Goal: Transaction & Acquisition: Purchase product/service

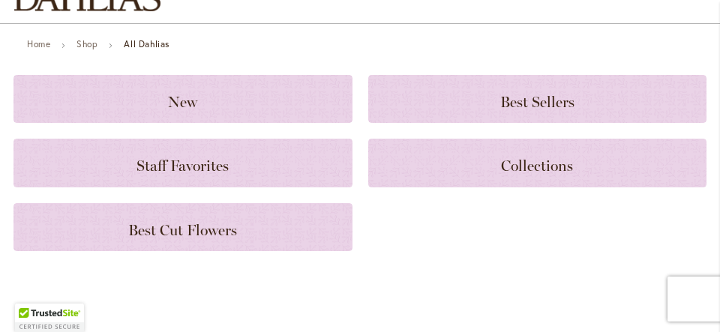
scroll to position [141, 0]
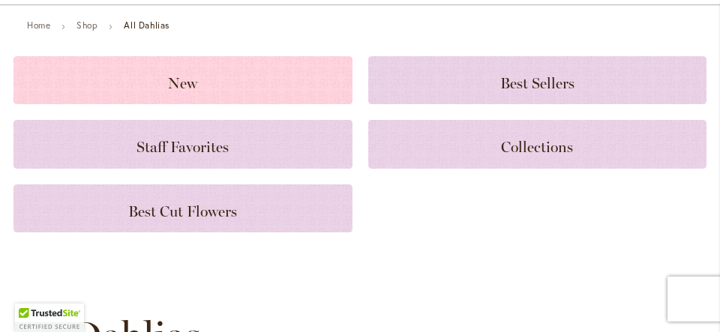
click at [243, 84] on h3 "New" at bounding box center [182, 80] width 303 height 16
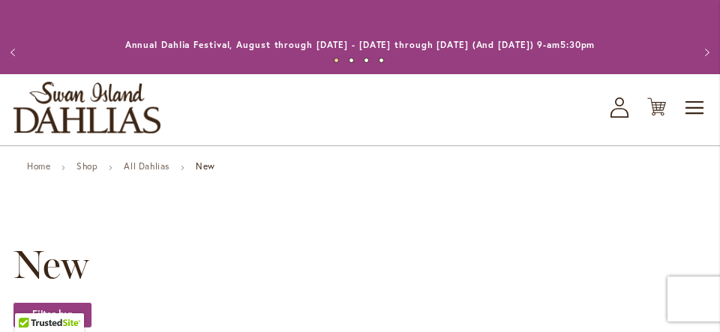
click at [148, 166] on link "All Dahlias" at bounding box center [147, 165] width 46 height 11
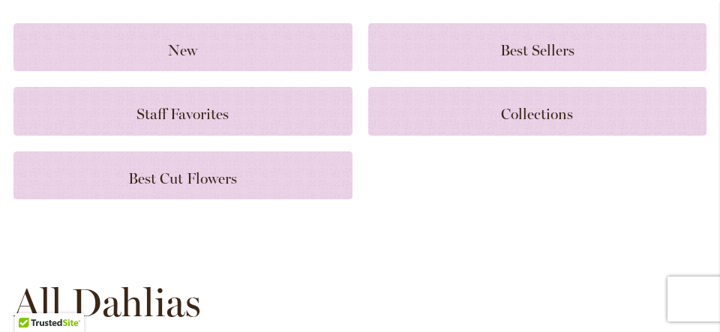
scroll to position [175, 0]
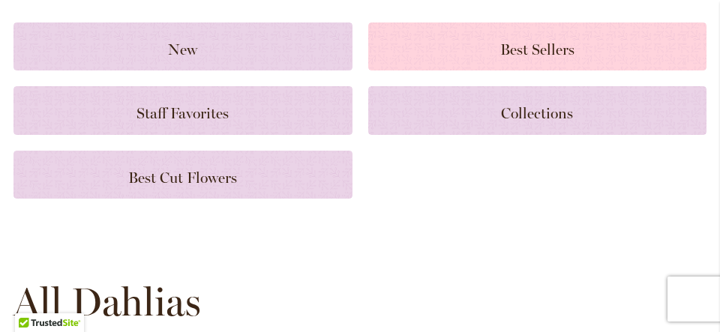
click at [466, 44] on h3 "Best Sellers" at bounding box center [537, 46] width 303 height 16
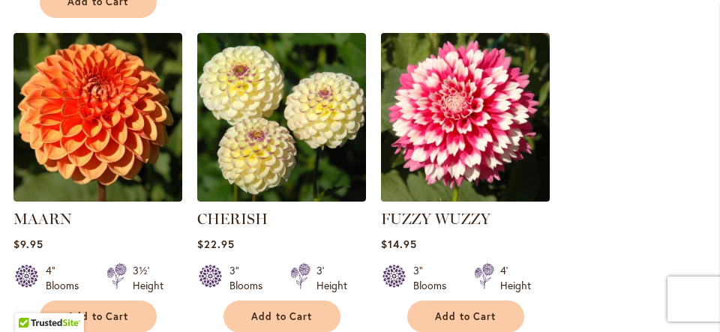
scroll to position [1333, 0]
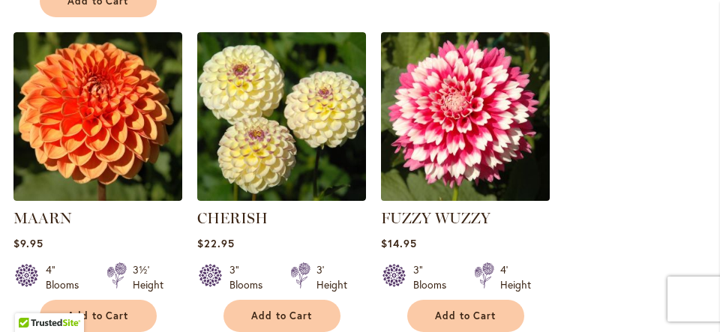
click at [481, 101] on img at bounding box center [464, 116] width 177 height 177
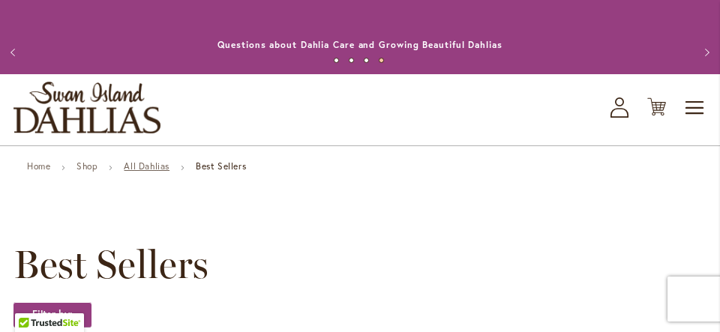
click at [157, 161] on link "All Dahlias" at bounding box center [147, 165] width 46 height 11
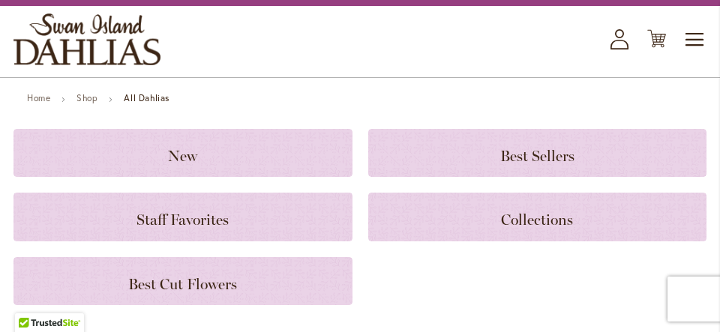
scroll to position [70, 0]
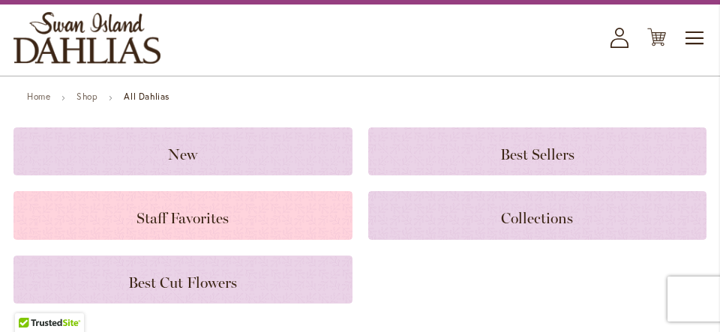
click at [211, 216] on span "Staff Favorites" at bounding box center [182, 218] width 92 height 18
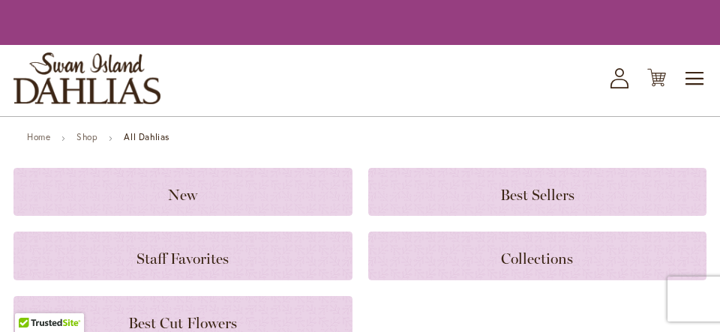
scroll to position [70, 0]
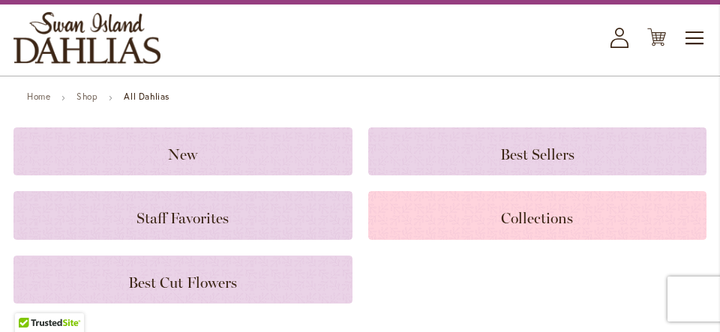
click at [514, 211] on span "Collections" at bounding box center [537, 218] width 72 height 18
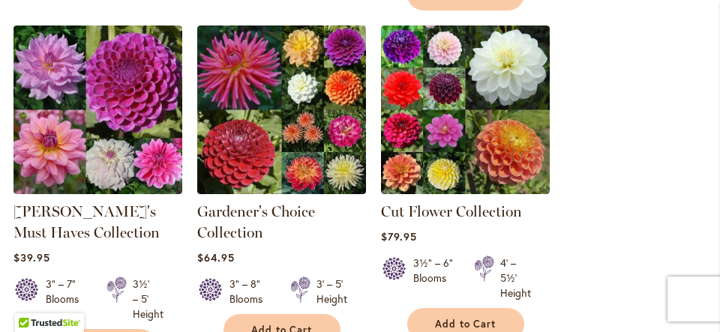
scroll to position [709, 0]
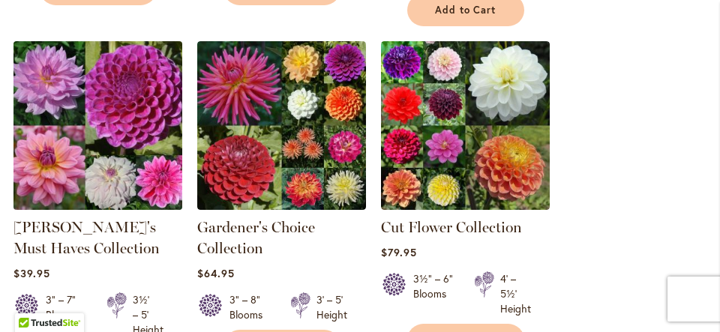
click at [127, 98] on img at bounding box center [97, 125] width 177 height 177
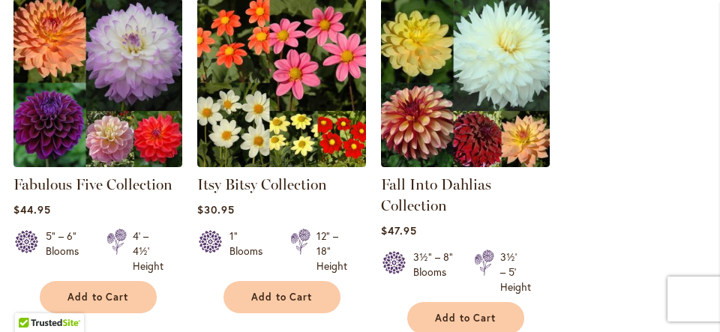
scroll to position [355, 0]
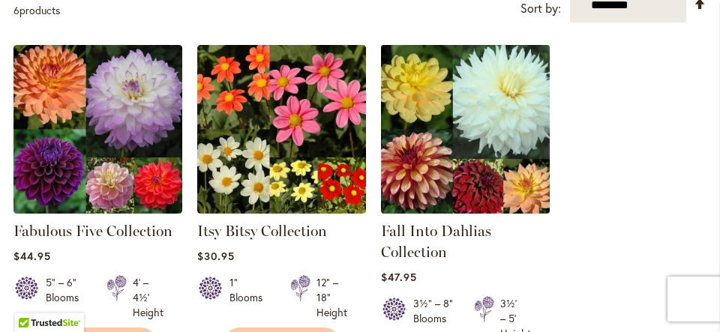
click at [479, 111] on img at bounding box center [464, 128] width 177 height 177
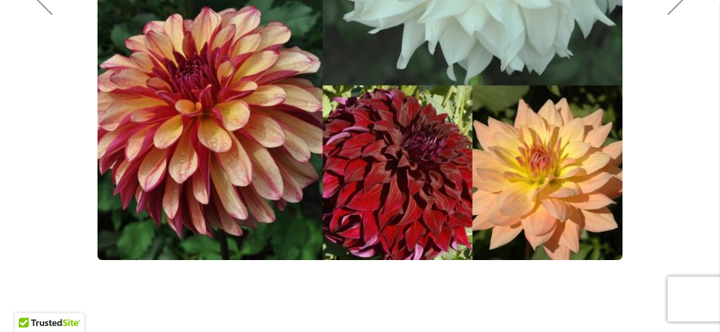
scroll to position [522, 0]
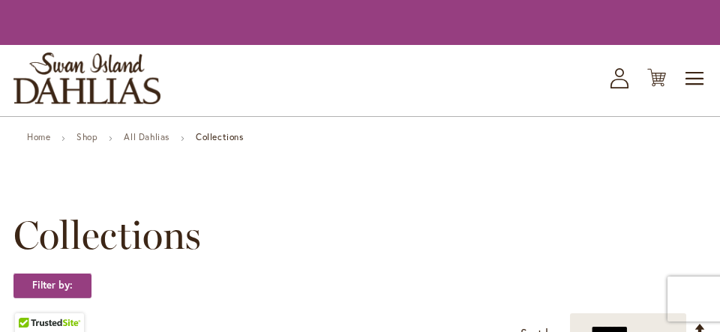
scroll to position [355, 0]
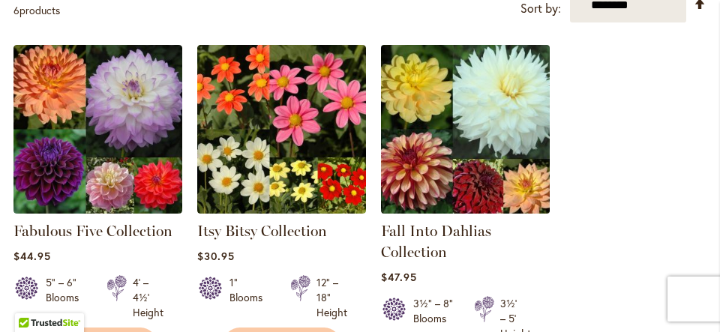
click at [424, 158] on img at bounding box center [464, 128] width 177 height 177
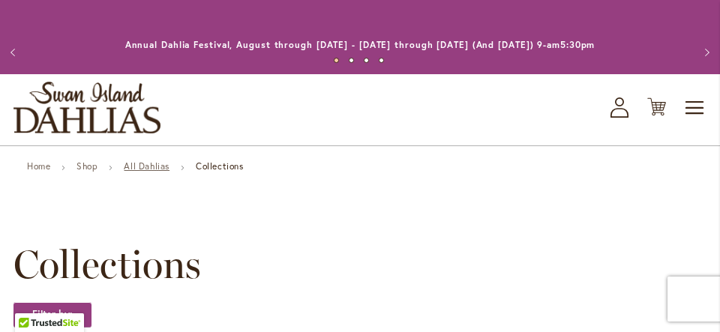
click at [152, 167] on link "All Dahlias" at bounding box center [147, 165] width 46 height 11
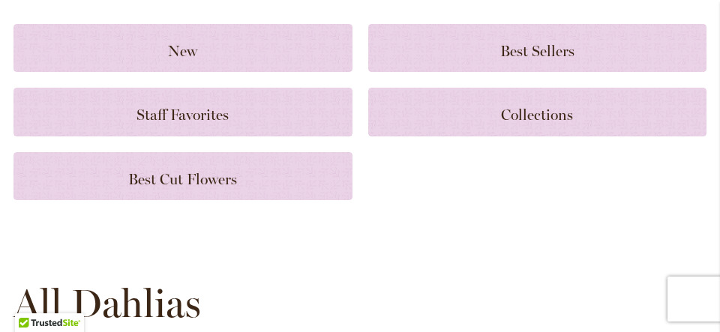
scroll to position [169, 0]
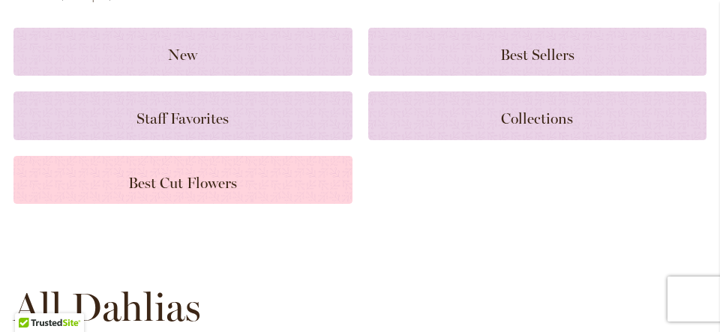
click at [228, 175] on span "Best Cut Flowers" at bounding box center [182, 183] width 109 height 18
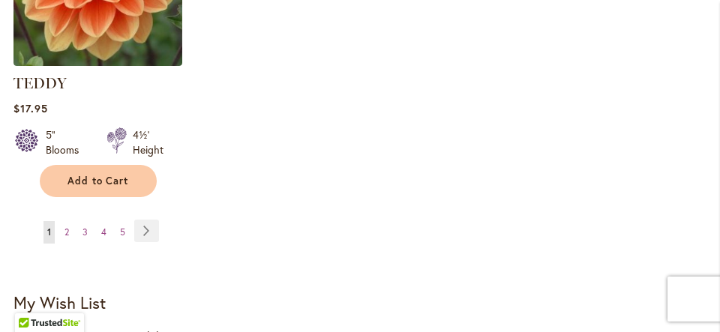
scroll to position [2113, 0]
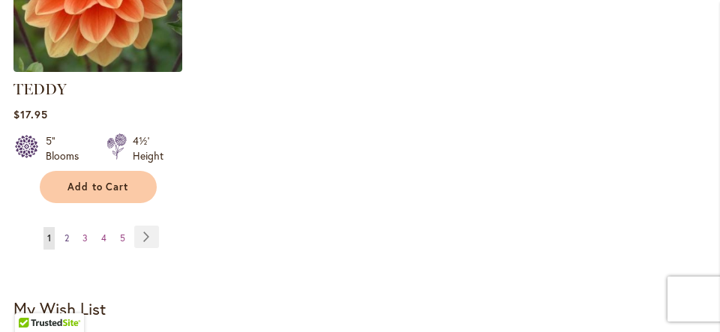
click at [72, 227] on link "Page 2" at bounding box center [67, 238] width 12 height 22
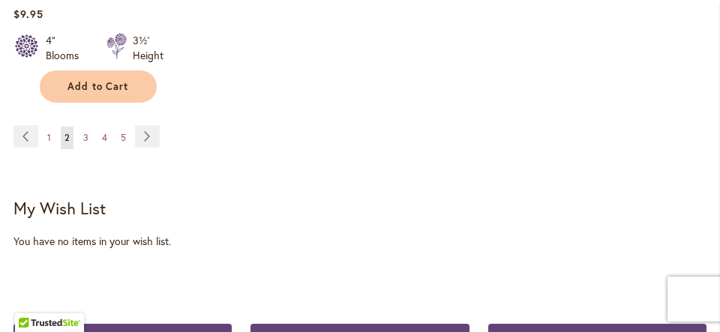
scroll to position [2194, 0]
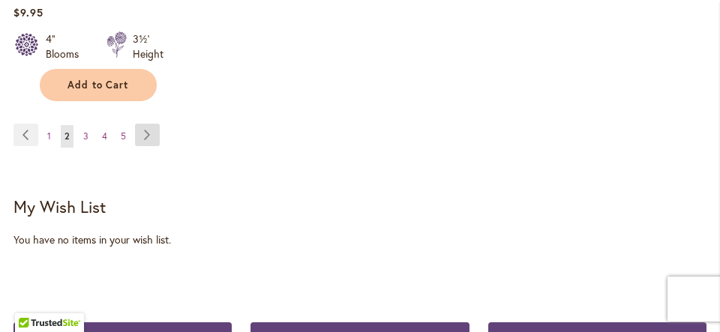
click at [143, 125] on link "Page Next" at bounding box center [147, 135] width 25 height 22
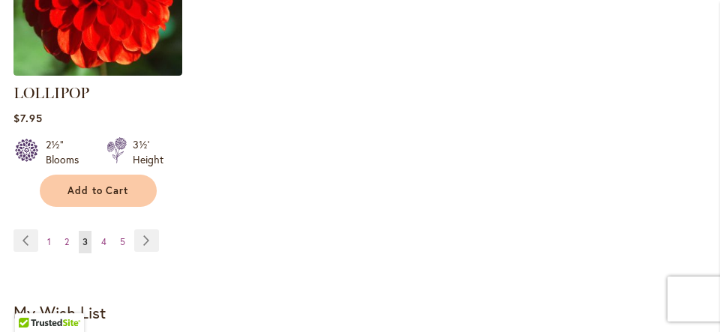
scroll to position [2132, 0]
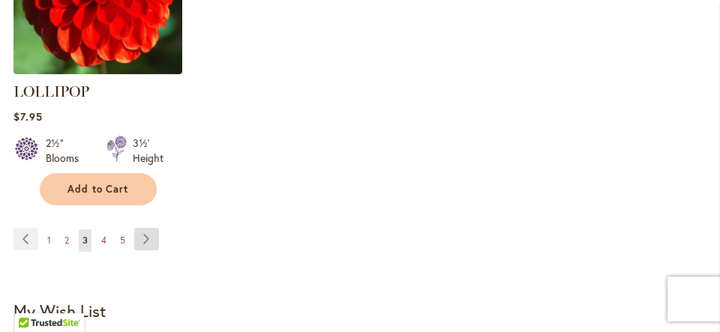
click at [148, 228] on link "Page Next" at bounding box center [146, 239] width 25 height 22
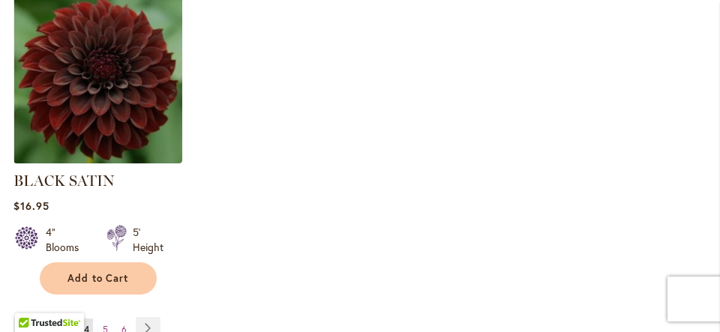
scroll to position [2047, 0]
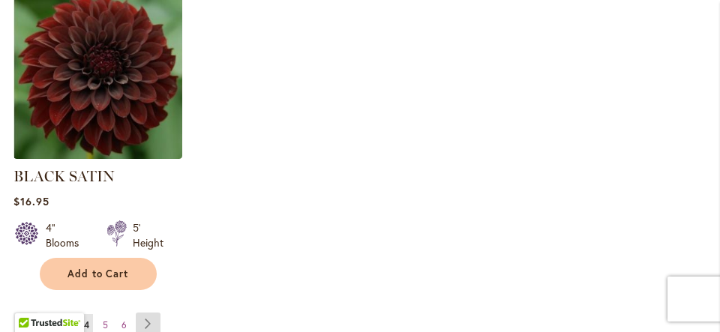
click at [154, 313] on link "Page Next" at bounding box center [148, 324] width 25 height 22
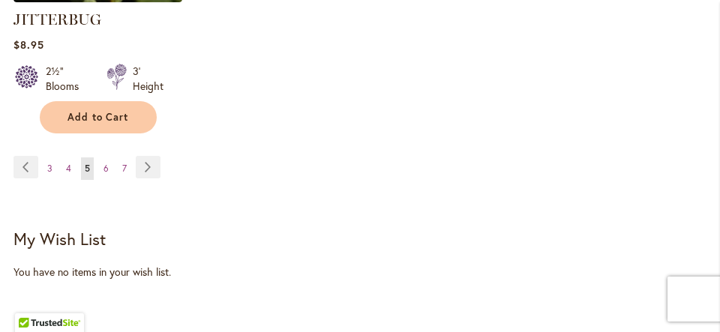
scroll to position [2141, 0]
click at [145, 159] on link "Page Next" at bounding box center [148, 166] width 25 height 22
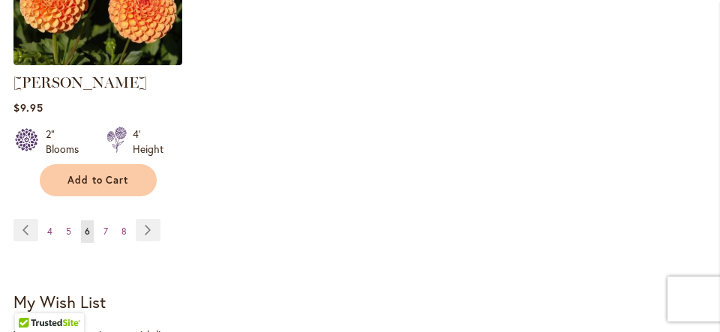
scroll to position [2184, 0]
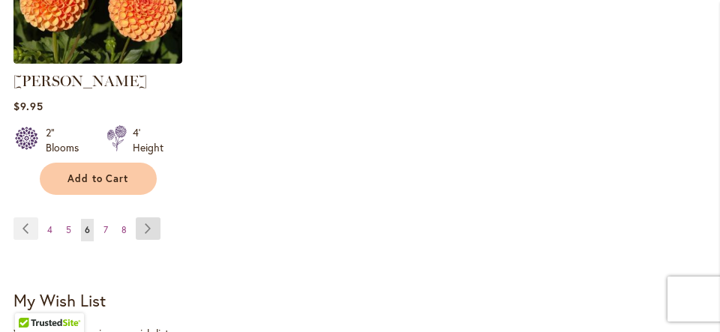
click at [149, 217] on link "Page Next" at bounding box center [148, 228] width 25 height 22
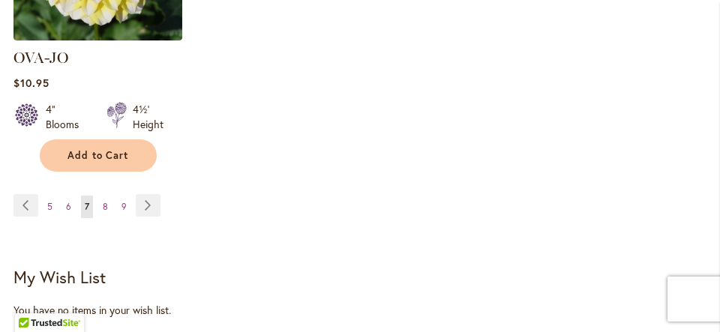
scroll to position [2149, 0]
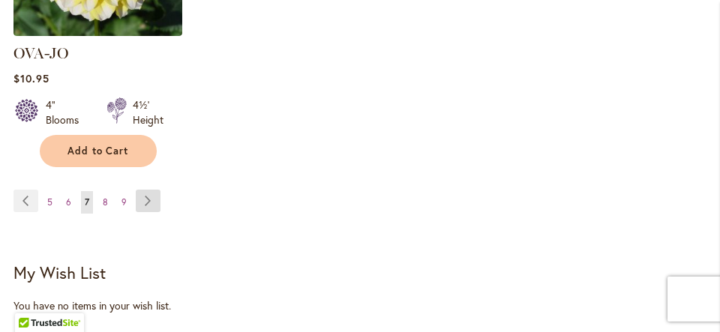
click at [151, 190] on link "Page Next" at bounding box center [148, 201] width 25 height 22
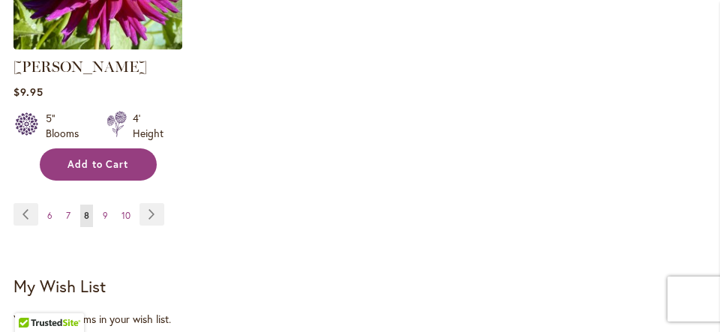
scroll to position [2118, 0]
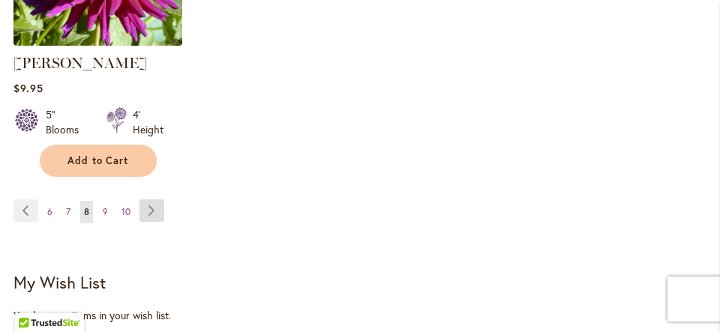
click at [153, 199] on link "Page Next" at bounding box center [151, 210] width 25 height 22
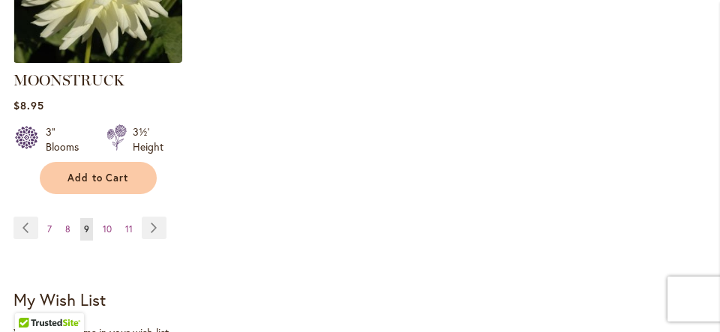
scroll to position [2144, 0]
click at [151, 216] on link "Page Next" at bounding box center [154, 227] width 25 height 22
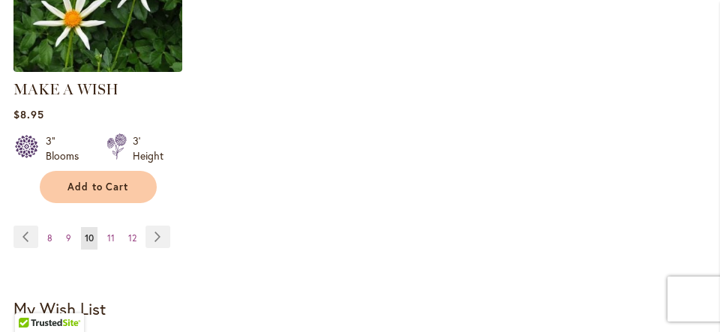
scroll to position [2114, 0]
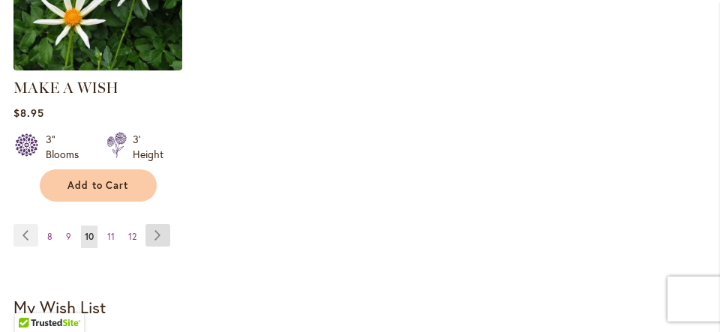
click at [151, 224] on link "Page Next" at bounding box center [157, 235] width 25 height 22
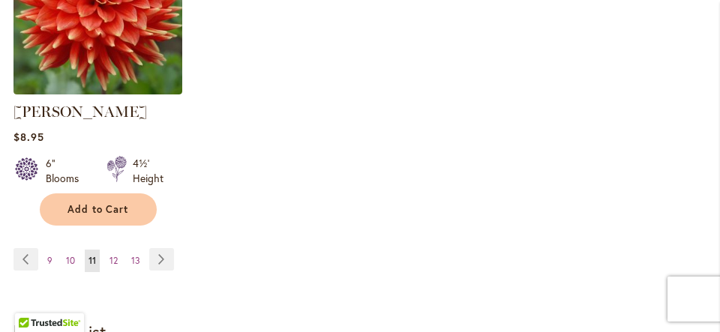
scroll to position [2127, 0]
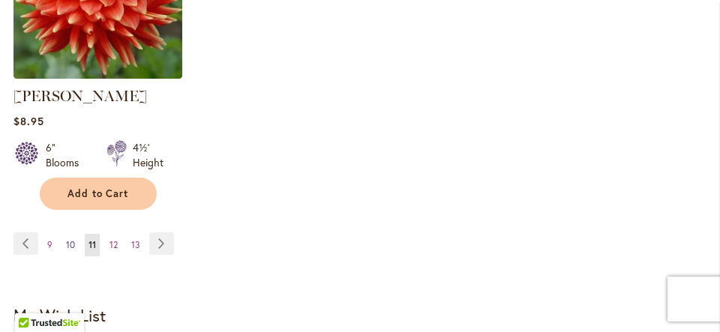
click at [73, 239] on span "10" at bounding box center [70, 244] width 9 height 11
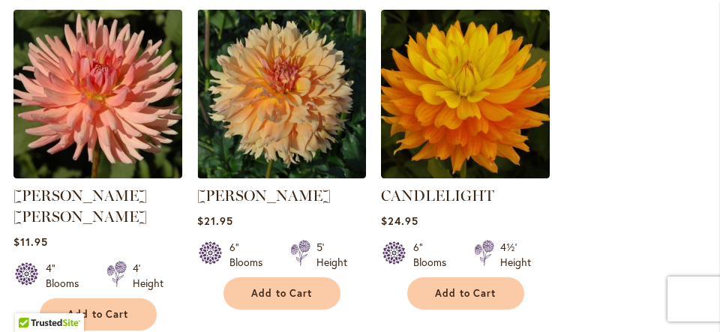
scroll to position [391, 0]
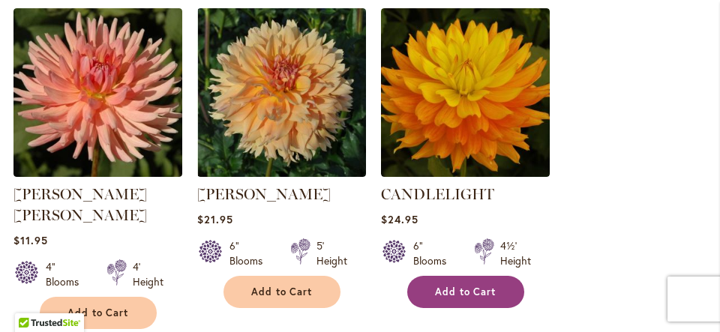
click at [457, 283] on button "Add to Cart" at bounding box center [465, 292] width 117 height 32
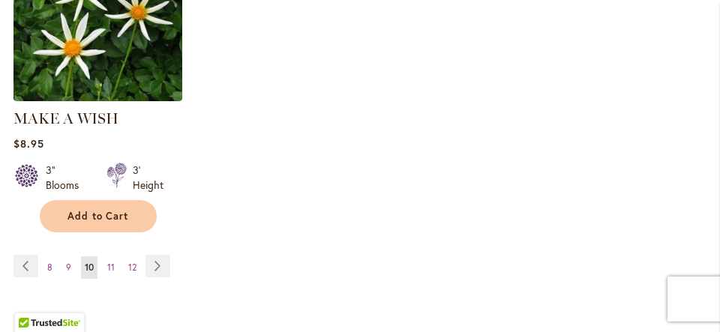
scroll to position [2129, 0]
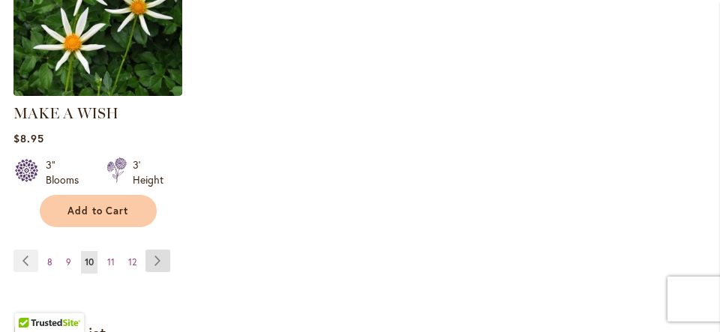
click at [159, 250] on link "Page Next" at bounding box center [157, 261] width 25 height 22
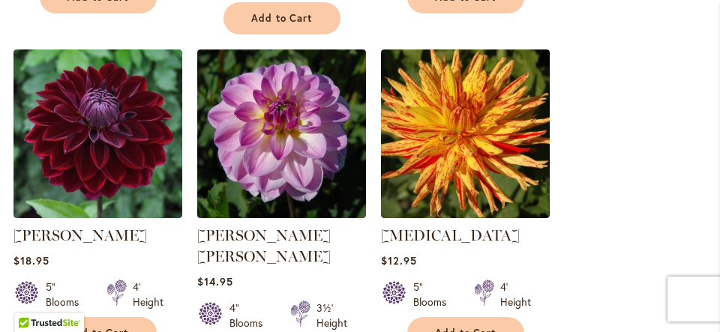
scroll to position [1659, 0]
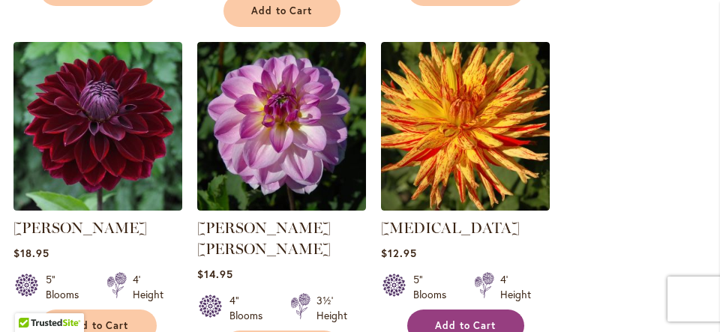
click at [463, 310] on button "Add to Cart" at bounding box center [465, 326] width 117 height 32
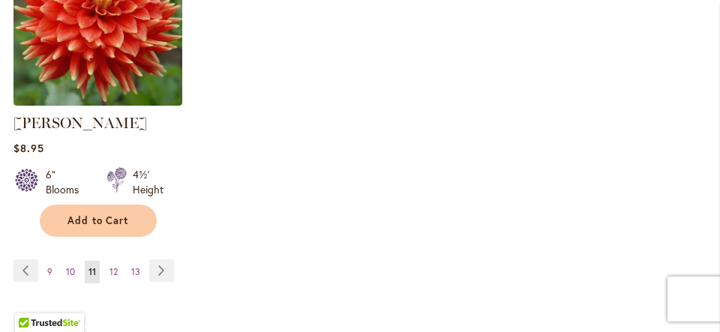
scroll to position [2144, 0]
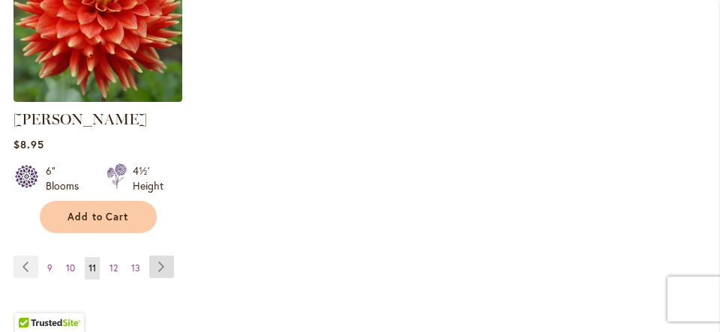
click at [155, 256] on link "Page Next" at bounding box center [161, 267] width 25 height 22
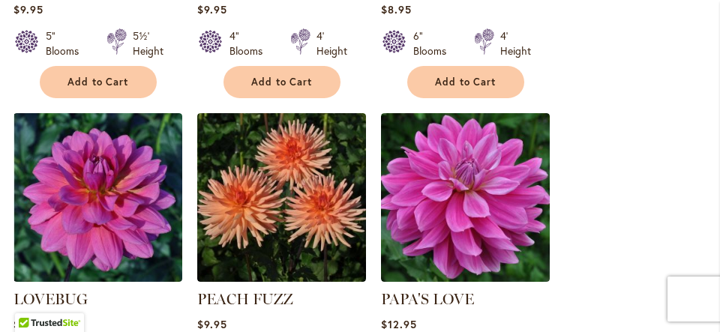
scroll to position [1578, 0]
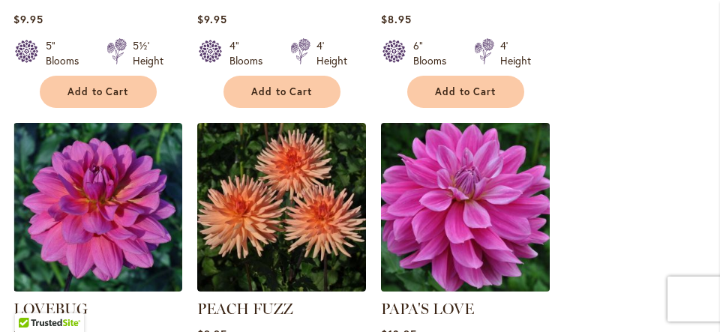
click at [474, 163] on img at bounding box center [464, 206] width 177 height 177
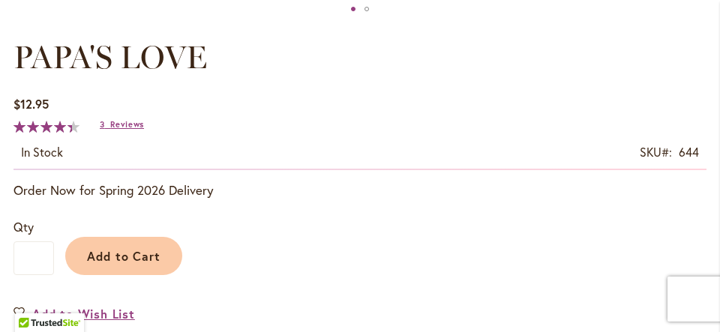
scroll to position [924, 0]
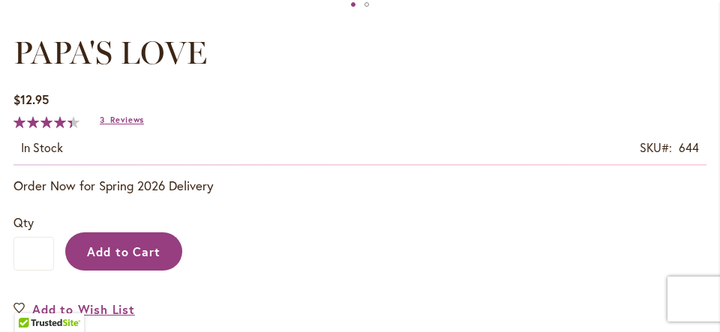
click at [141, 246] on span "Add to Cart" at bounding box center [124, 252] width 74 height 16
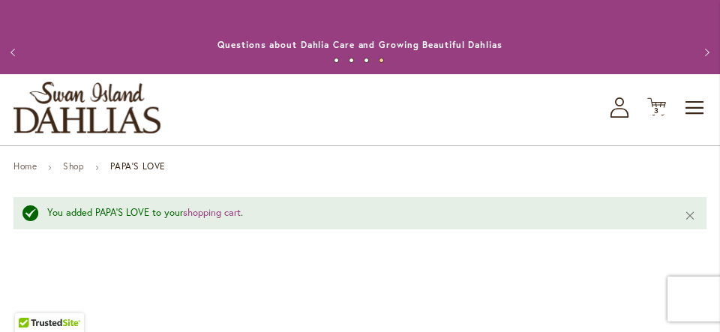
scroll to position [0, 0]
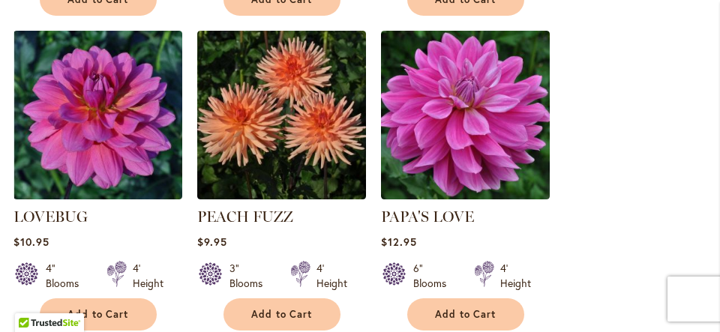
scroll to position [1672, 0]
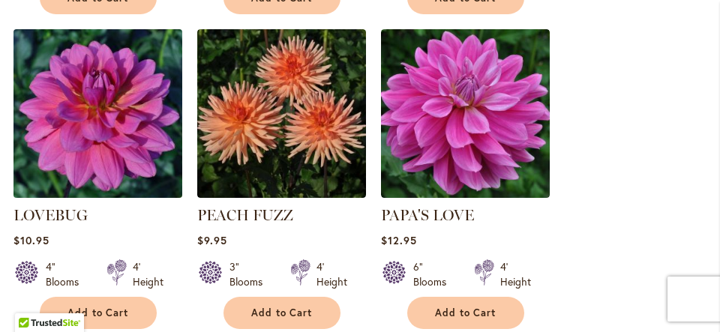
click at [116, 66] on img at bounding box center [97, 113] width 177 height 177
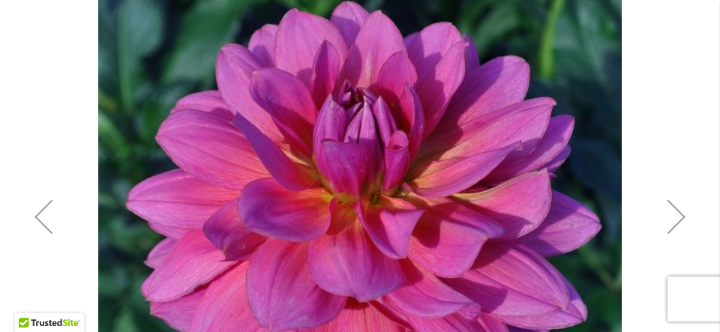
scroll to position [342, 0]
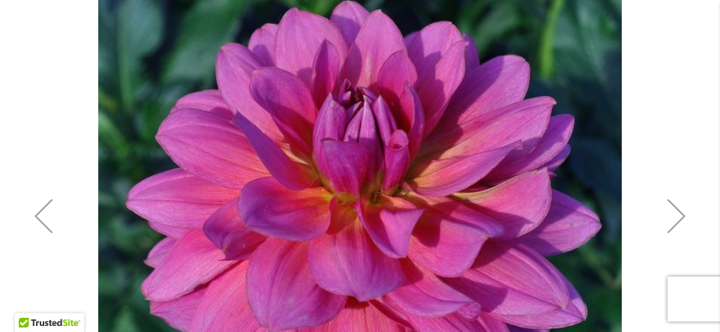
click at [58, 217] on div "Previous" at bounding box center [43, 216] width 60 height 60
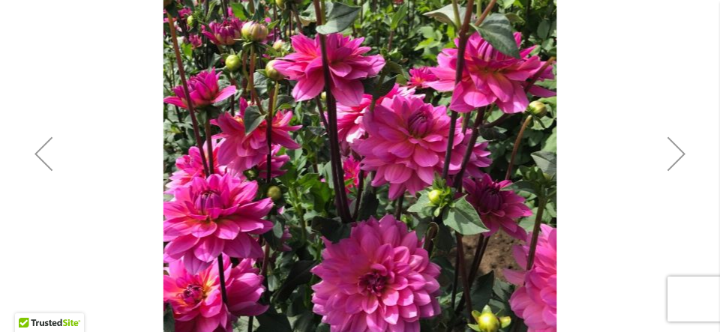
scroll to position [379, 0]
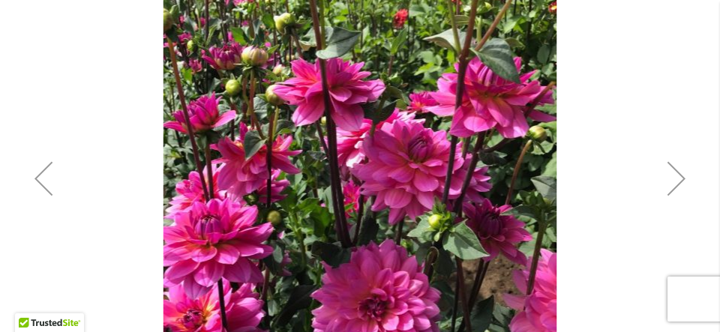
click at [46, 181] on div "Previous" at bounding box center [43, 178] width 60 height 60
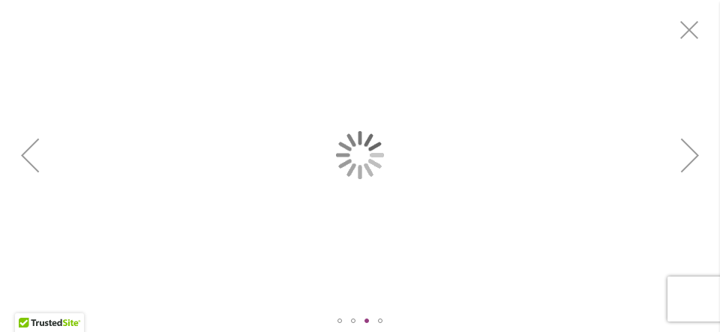
scroll to position [0, 0]
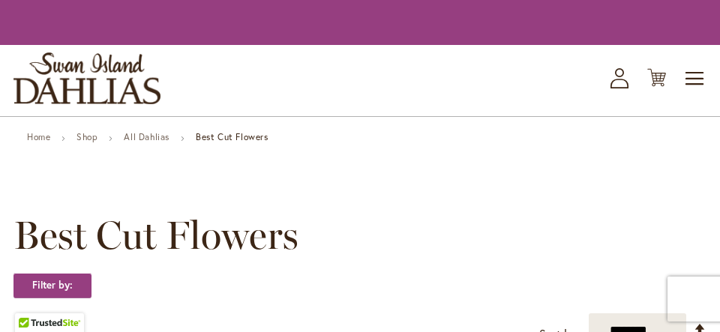
scroll to position [1672, 0]
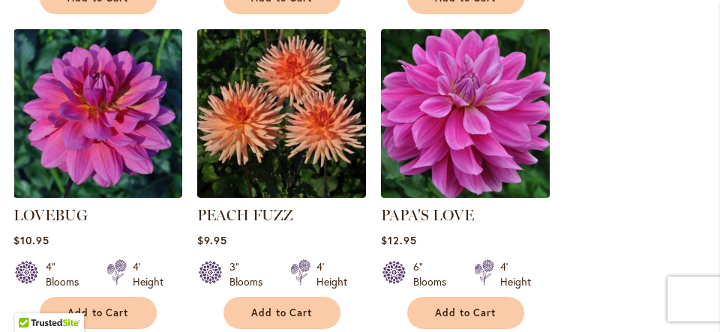
click at [474, 76] on img at bounding box center [464, 113] width 177 height 177
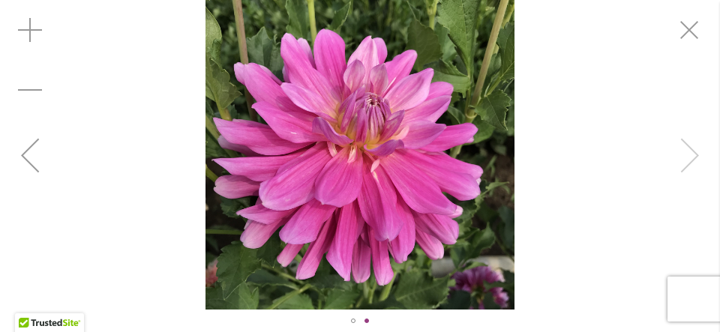
click at [674, 136] on div "PAPA'S LOVE" at bounding box center [360, 155] width 720 height 310
click at [685, 165] on div "PAPA'S LOVE" at bounding box center [360, 155] width 720 height 310
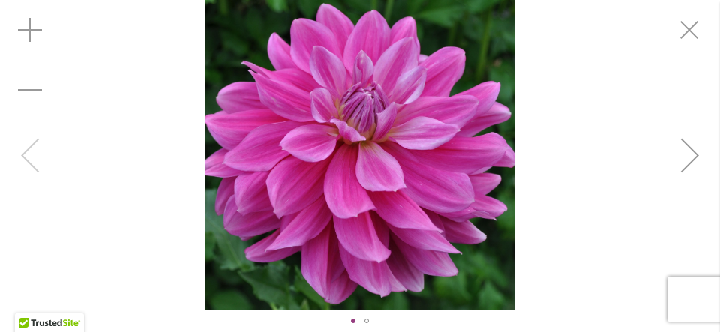
click at [41, 173] on div "PAPA'S LOVE" at bounding box center [360, 155] width 720 height 310
click at [31, 167] on div "PAPA'S LOVE" at bounding box center [360, 155] width 720 height 310
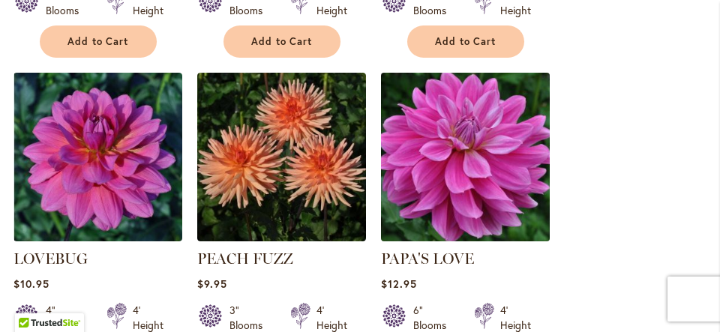
scroll to position [1628, 0]
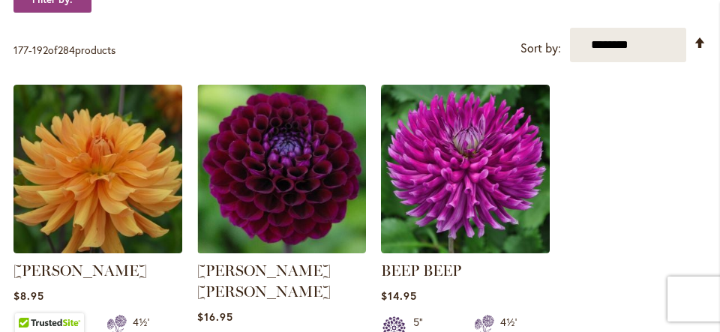
scroll to position [361, 0]
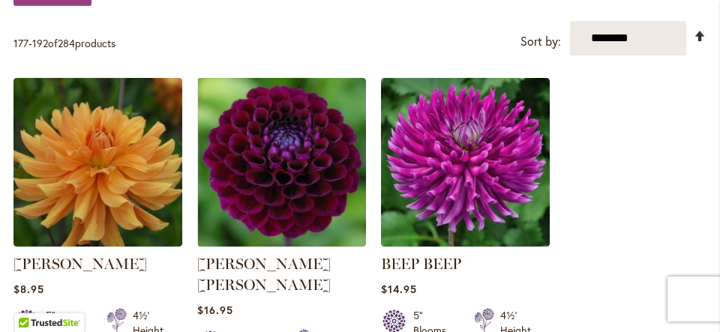
click at [703, 36] on link "Set Descending Direction" at bounding box center [700, 36] width 13 height 17
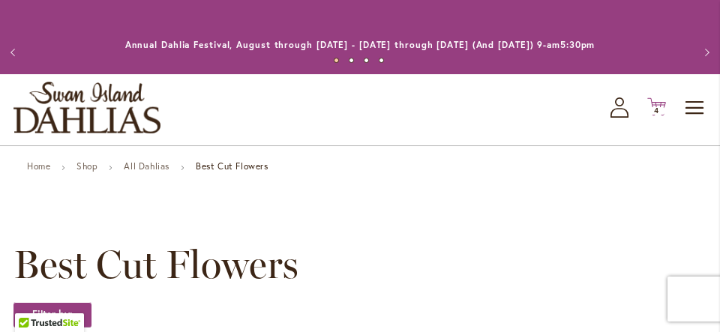
click at [650, 106] on icon "Cart .cls-1 { fill: #231f20; }" at bounding box center [656, 106] width 19 height 19
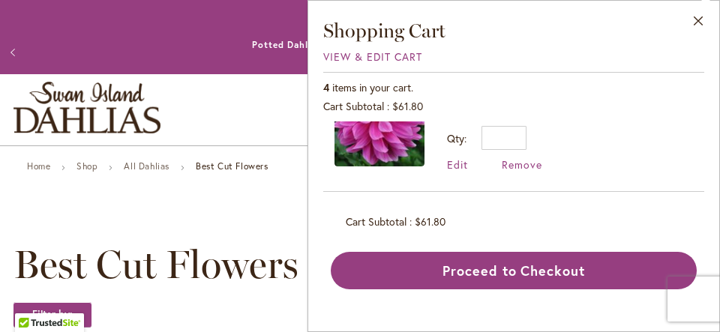
scroll to position [184, 0]
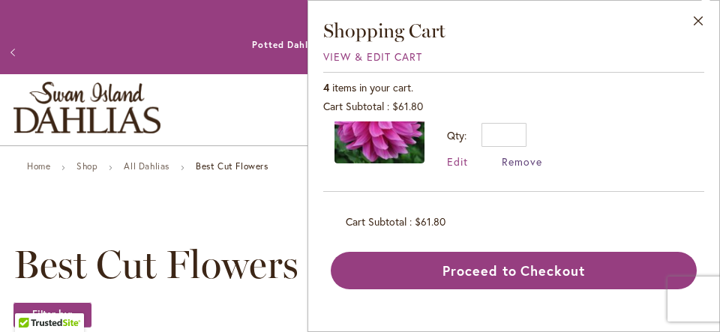
click at [530, 160] on span "Remove" at bounding box center [522, 161] width 40 height 14
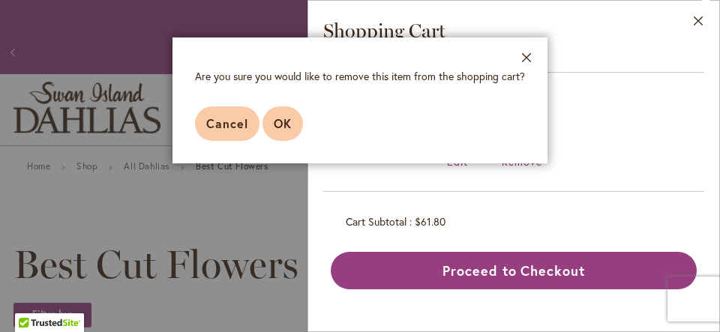
click at [284, 124] on span "OK" at bounding box center [283, 123] width 18 height 16
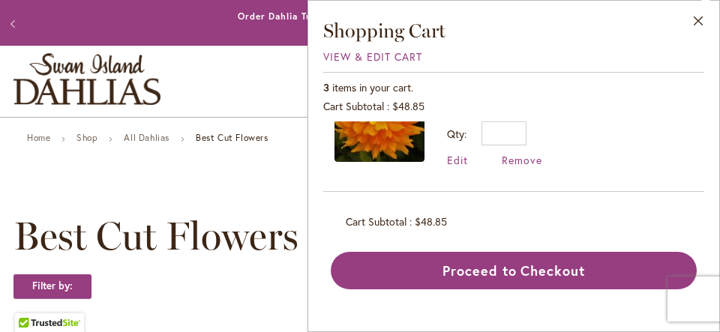
scroll to position [308, 0]
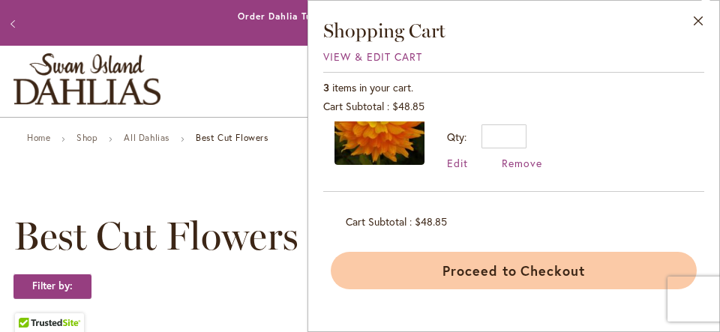
click at [550, 263] on button "Proceed to Checkout" at bounding box center [514, 270] width 366 height 37
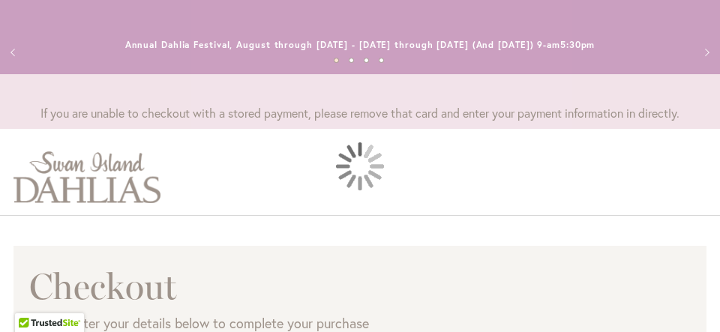
select select "**"
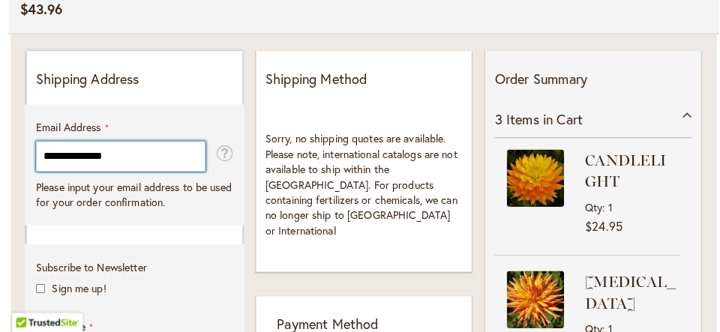
type input "**********"
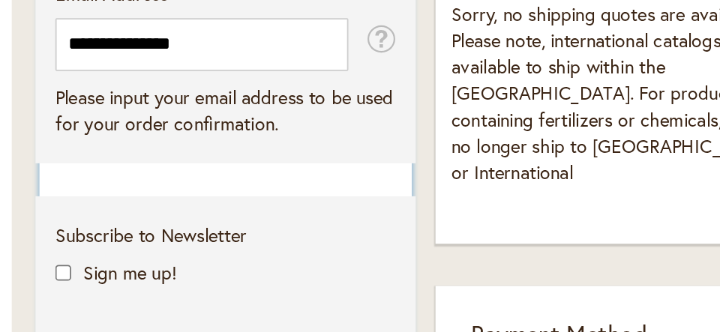
scroll to position [508, 0]
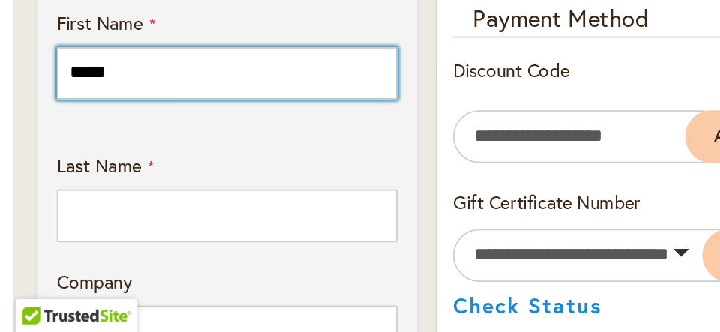
scroll to position [554, 0]
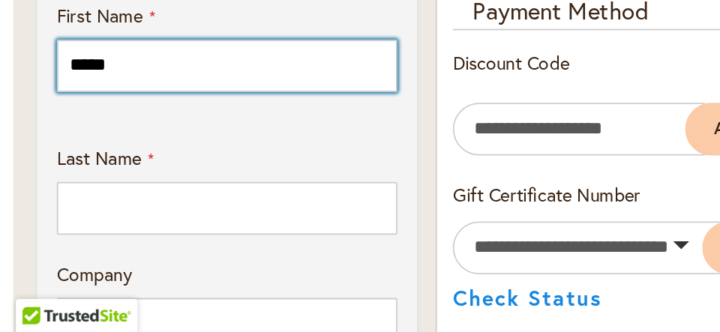
type input "*****"
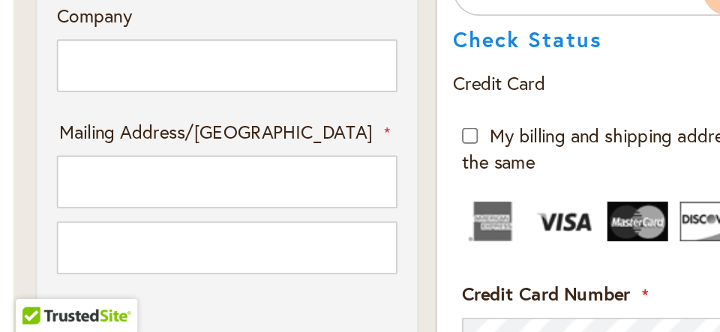
scroll to position [706, 0]
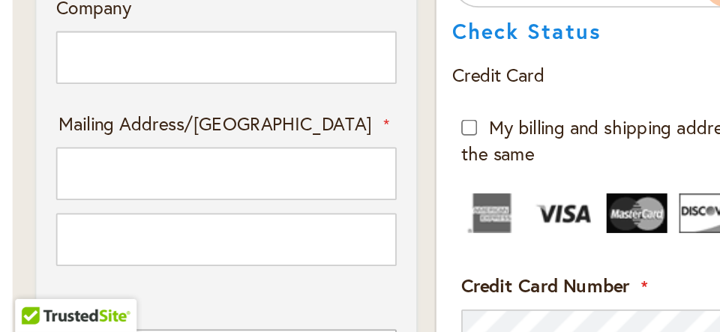
type input "**********"
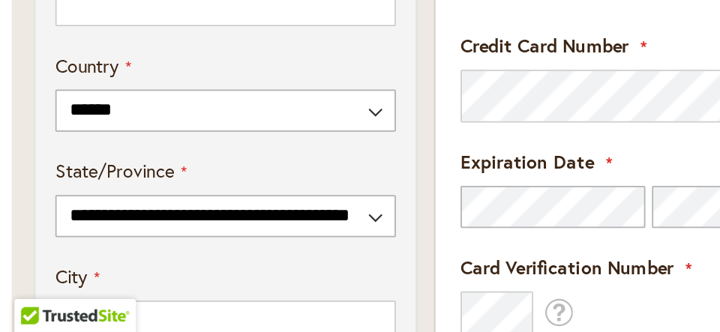
scroll to position [849, 0]
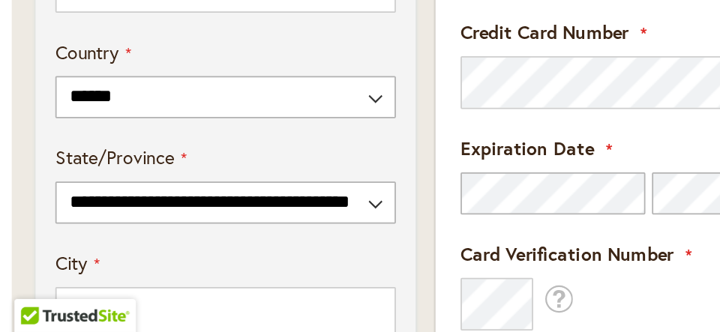
type input "**********"
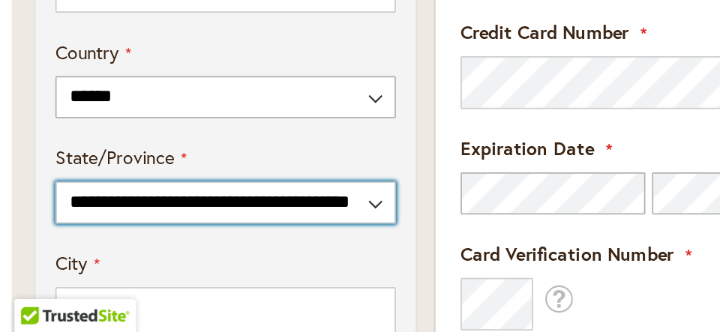
select select "**"
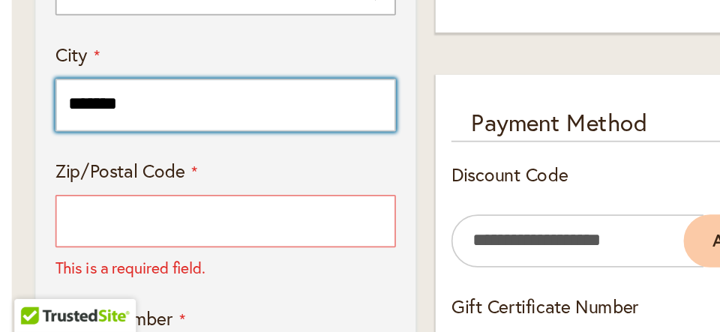
scroll to position [969, 0]
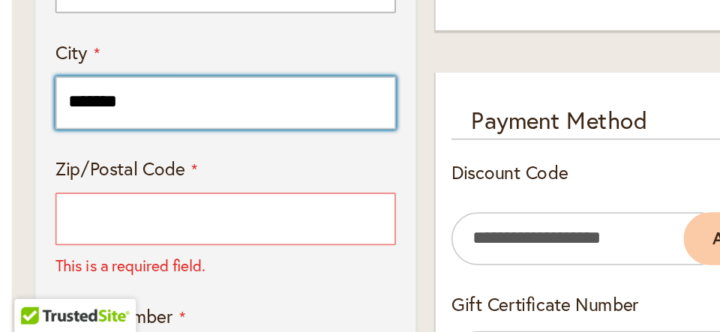
type input "*******"
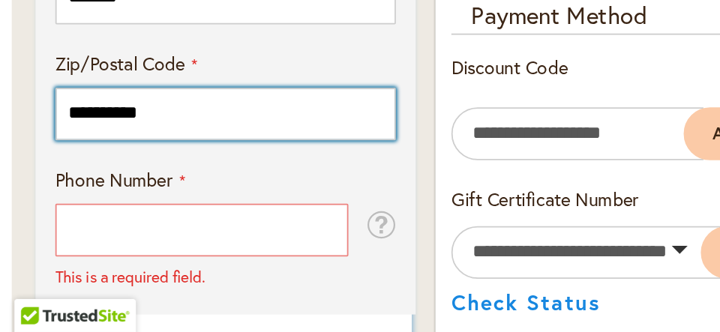
scroll to position [1035, 0]
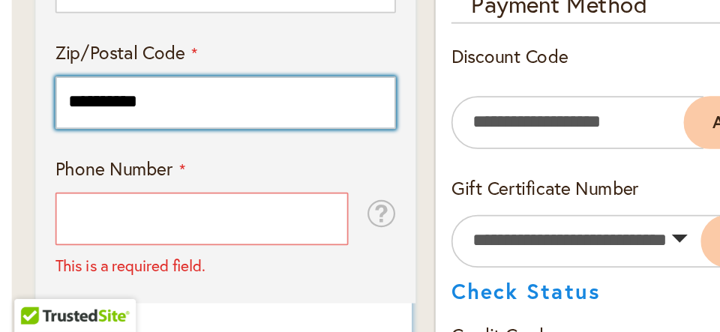
type input "**********"
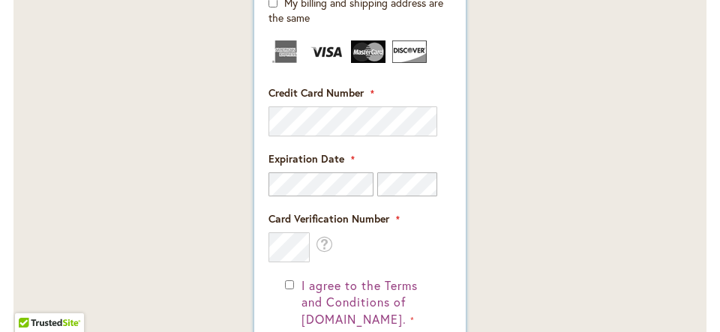
scroll to position [1401, 0]
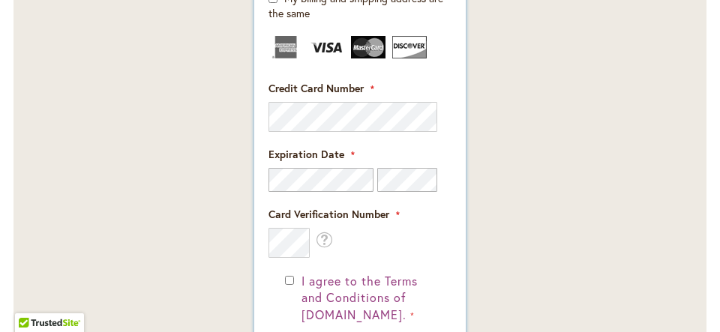
type input "**********"
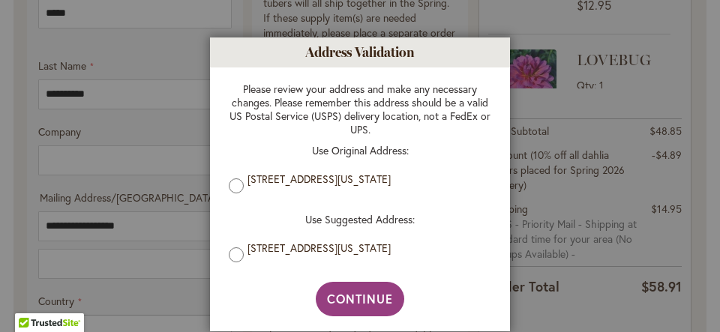
scroll to position [2, 0]
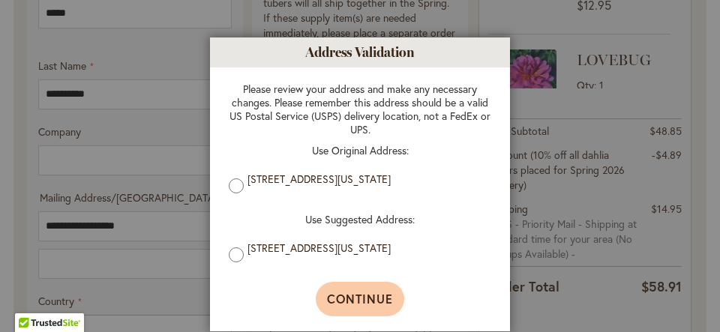
click at [364, 300] on span "Continue" at bounding box center [360, 299] width 67 height 16
type input "**********"
type input "*******"
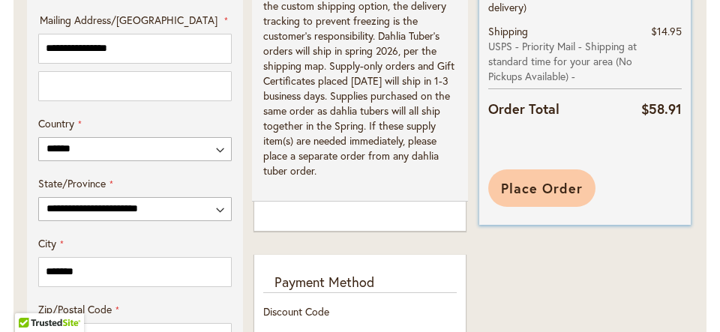
scroll to position [914, 0]
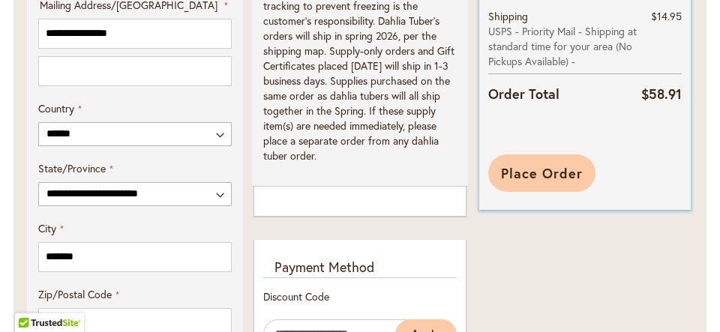
click at [543, 166] on span "Place Order" at bounding box center [542, 173] width 82 height 18
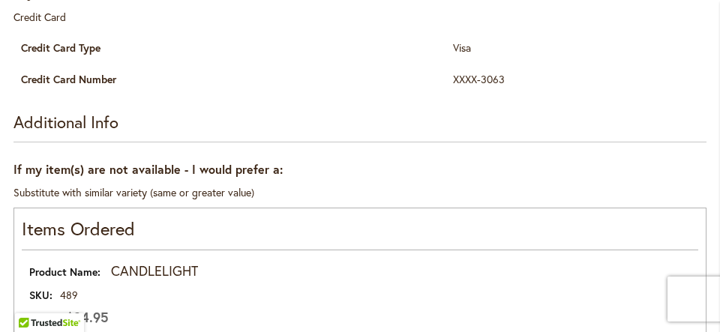
scroll to position [437, 0]
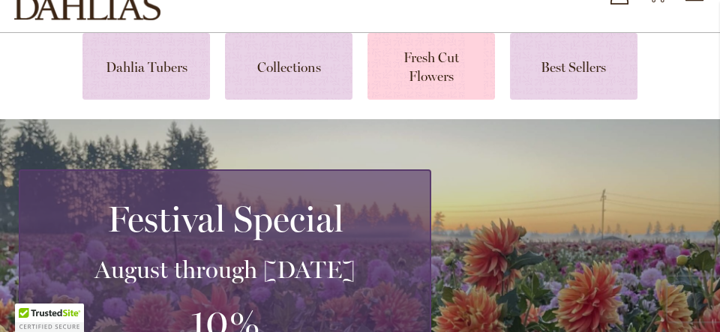
scroll to position [106, 0]
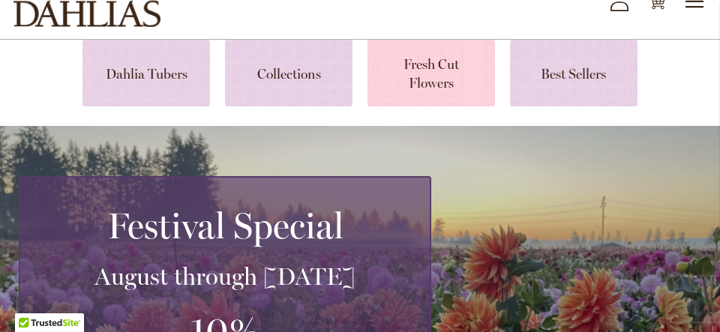
click at [469, 49] on link at bounding box center [430, 73] width 127 height 67
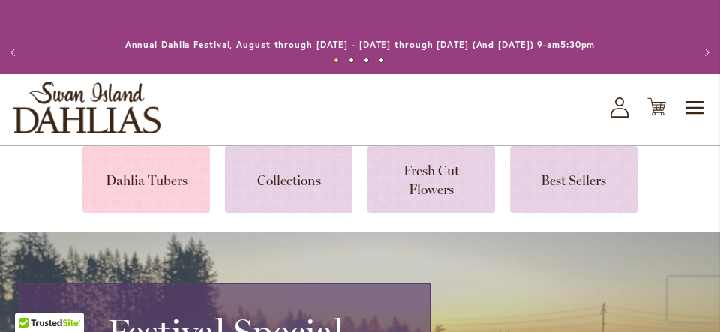
click at [154, 164] on link at bounding box center [145, 179] width 127 height 67
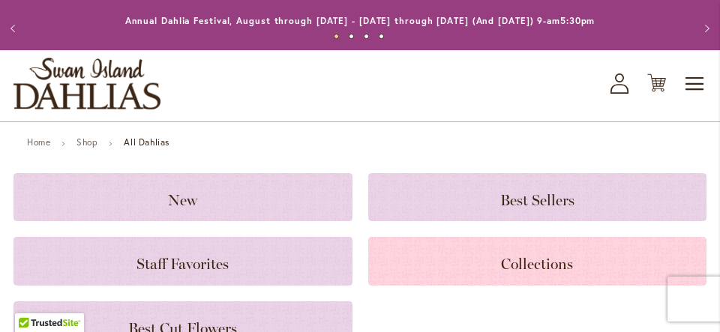
scroll to position [27, 0]
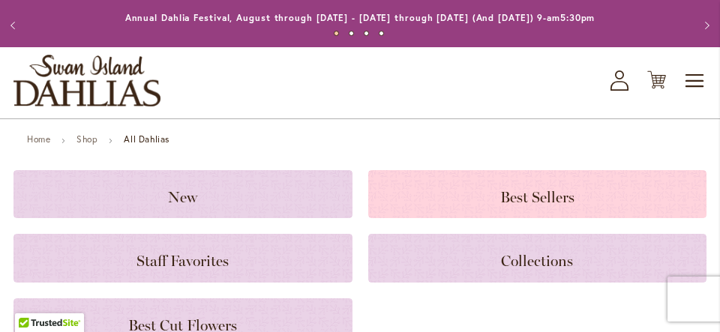
click at [513, 196] on span "Best Sellers" at bounding box center [537, 197] width 74 height 18
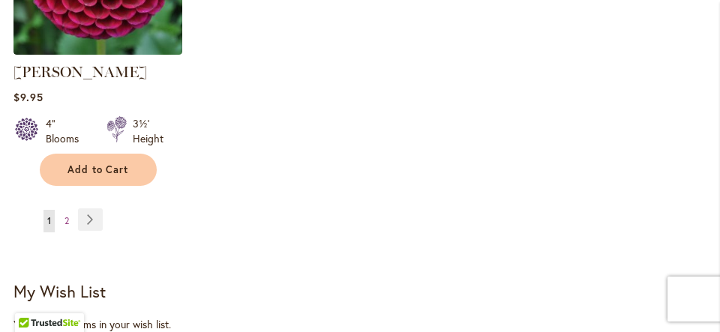
scroll to position [2141, 0]
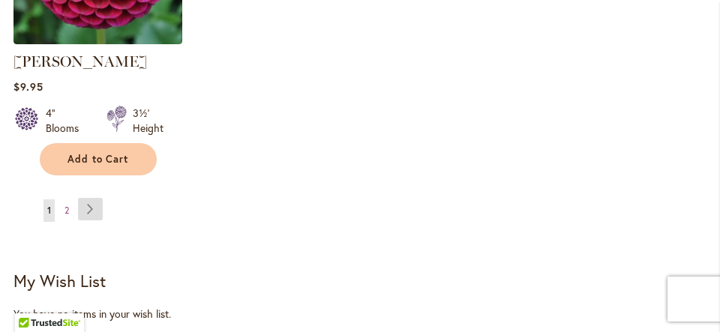
click at [91, 198] on link "Page Next" at bounding box center [90, 209] width 25 height 22
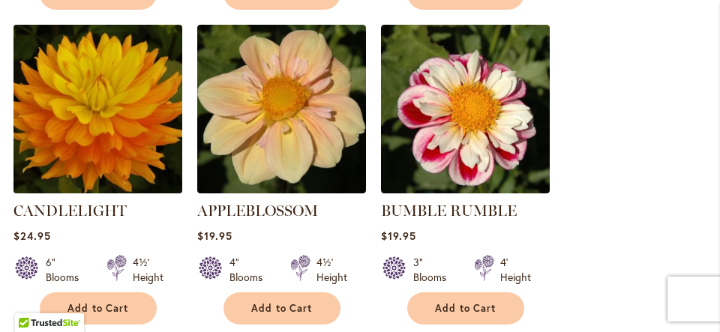
scroll to position [1325, 0]
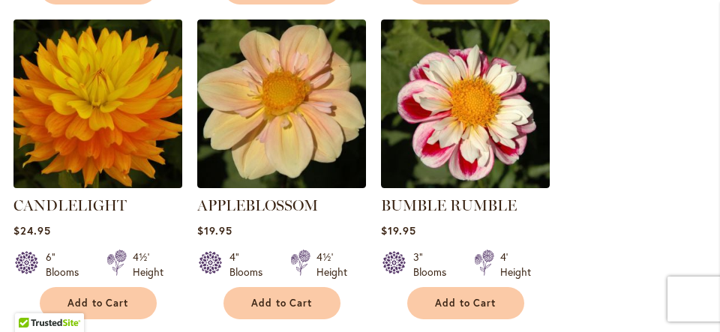
click at [129, 120] on img at bounding box center [97, 103] width 177 height 177
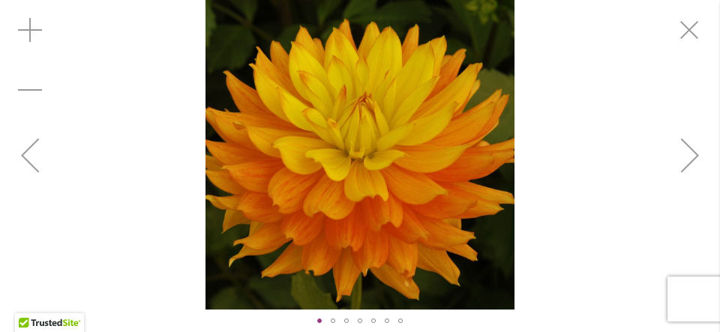
click at [686, 150] on div "Next" at bounding box center [690, 155] width 60 height 60
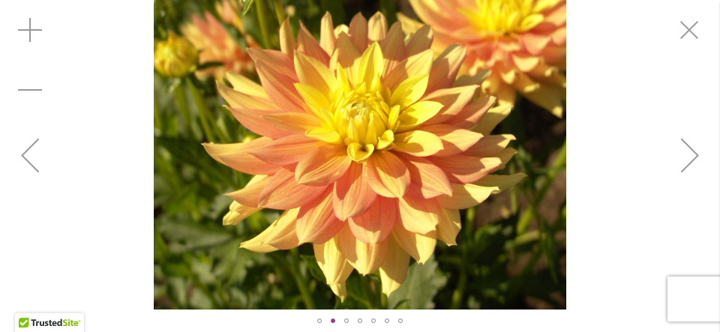
click at [686, 145] on div "Next" at bounding box center [690, 155] width 60 height 60
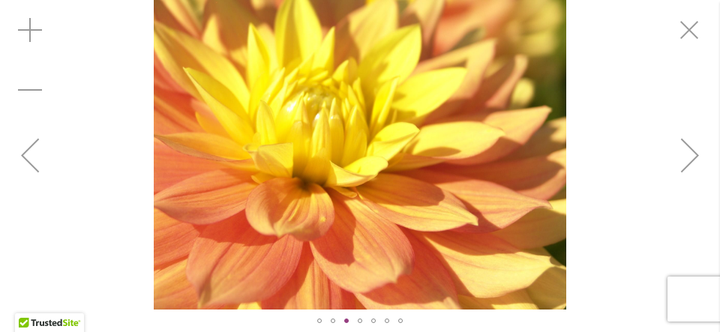
click at [687, 147] on div "Next" at bounding box center [690, 155] width 60 height 60
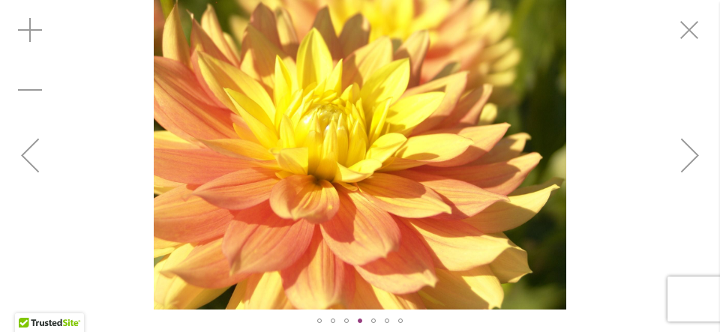
click at [687, 147] on div "Next" at bounding box center [690, 155] width 60 height 60
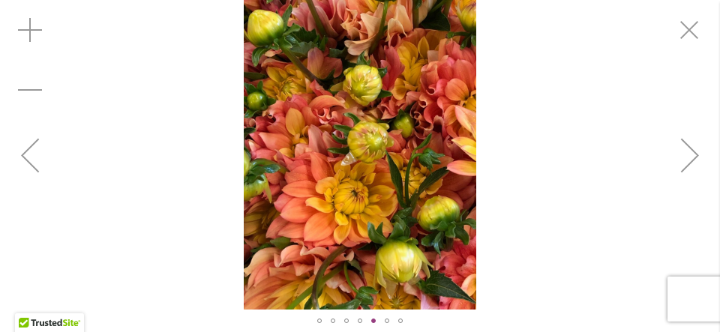
click at [687, 148] on div "Next" at bounding box center [690, 155] width 60 height 60
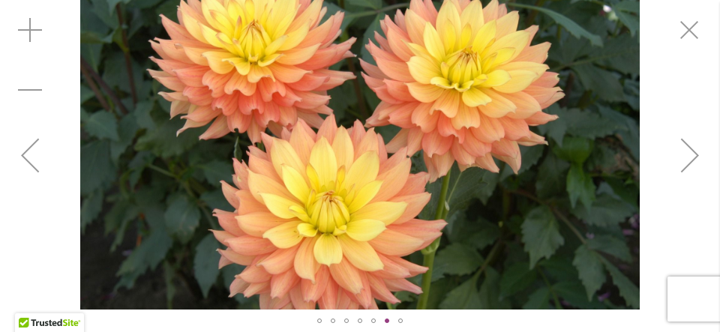
click at [685, 154] on div "Next" at bounding box center [690, 155] width 60 height 60
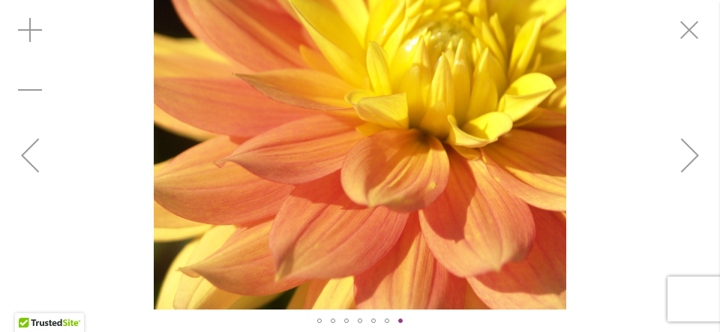
click at [688, 147] on div "Next" at bounding box center [690, 155] width 60 height 60
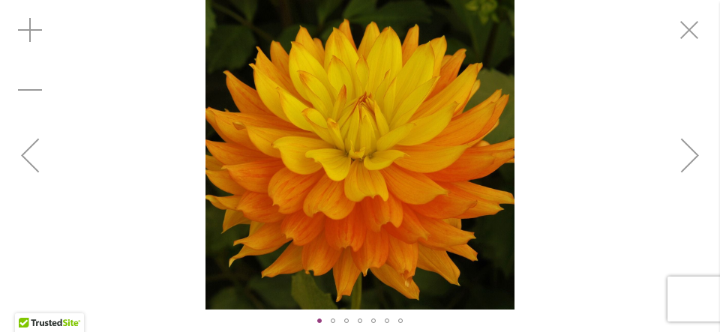
click at [688, 148] on div "Next" at bounding box center [690, 155] width 60 height 60
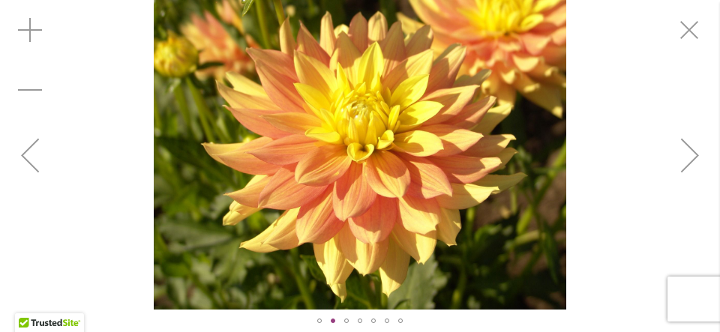
click at [692, 153] on div "Next" at bounding box center [690, 155] width 60 height 60
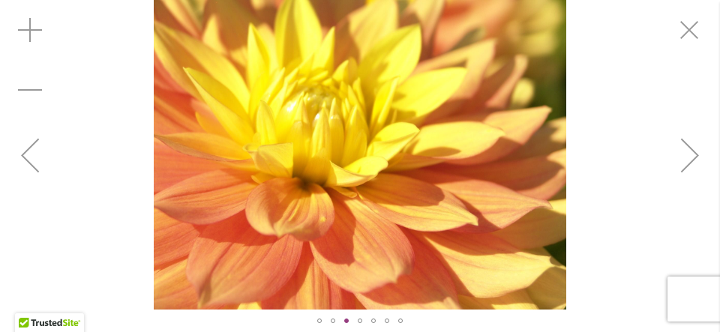
click at [692, 153] on div "Next" at bounding box center [690, 155] width 60 height 60
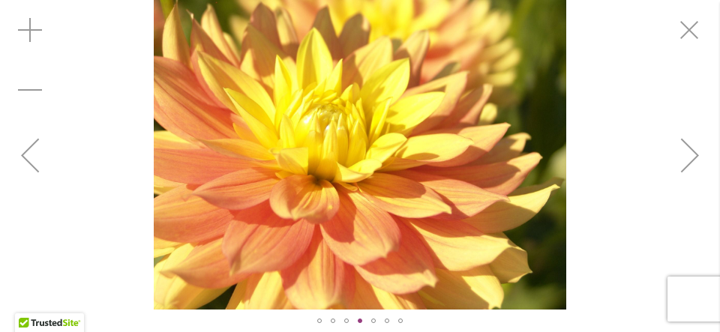
click at [692, 153] on div "Next" at bounding box center [690, 155] width 60 height 60
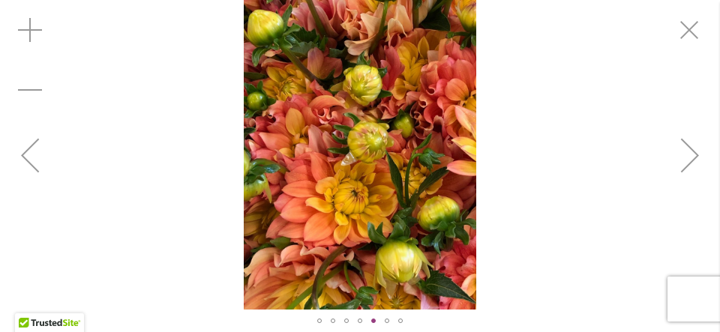
click at [692, 153] on div "Next" at bounding box center [690, 155] width 60 height 60
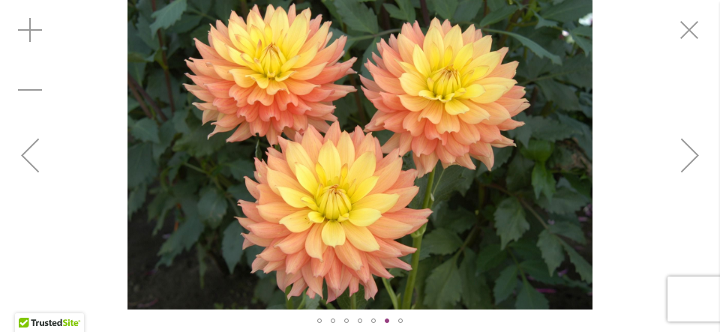
click at [692, 154] on div "Next" at bounding box center [690, 155] width 60 height 60
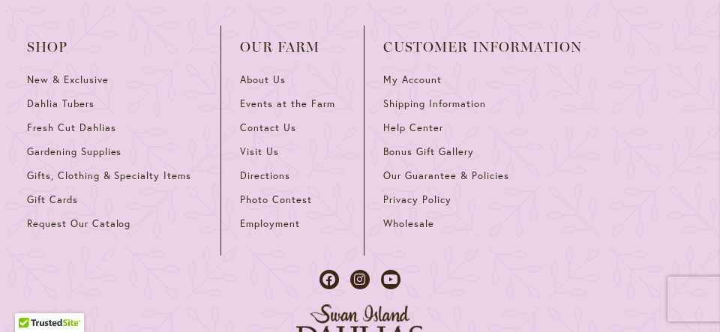
scroll to position [2785, 0]
